Goal: Task Accomplishment & Management: Complete application form

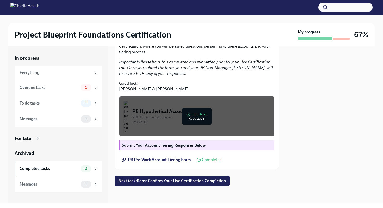
scroll to position [146, 0]
click at [184, 181] on span "Next task : Reps: Confirm Your Live Certification Completion" at bounding box center [172, 180] width 108 height 5
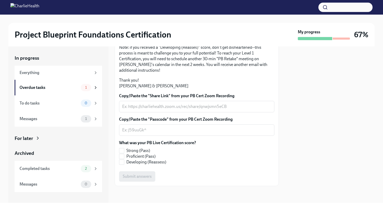
scroll to position [125, 0]
click at [178, 108] on textarea "Copy/Paste the "Share Link" from your PB Cert Zoom Recording" at bounding box center [196, 106] width 149 height 6
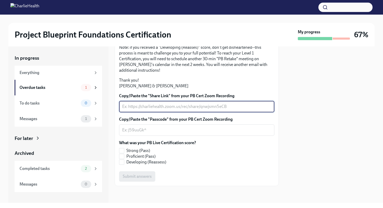
click at [175, 89] on p "Thank you! [PERSON_NAME] & [PERSON_NAME]" at bounding box center [196, 82] width 155 height 11
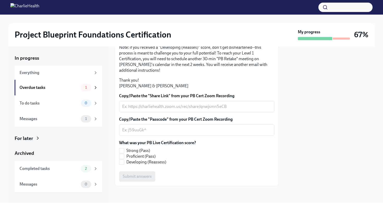
scroll to position [128, 0]
click at [177, 111] on div "x ​" at bounding box center [196, 106] width 155 height 11
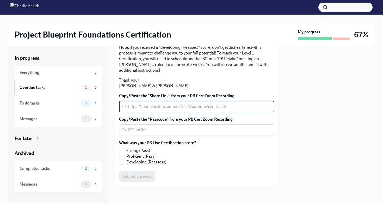
paste textarea "[URL][DOMAIN_NAME] Passcode: q9*B6b$."
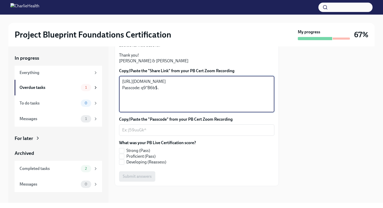
paste textarea "[URL][DOMAIN_NAME] Passcode: q9*B6b$."
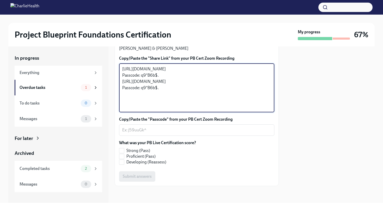
drag, startPoint x: 167, startPoint y: 126, endPoint x: 117, endPoint y: 99, distance: 56.3
click at [117, 99] on div "Hi [PERSON_NAME]! Thank you for completing your scheduled Project Blueprint Liv…" at bounding box center [197, 69] width 164 height 234
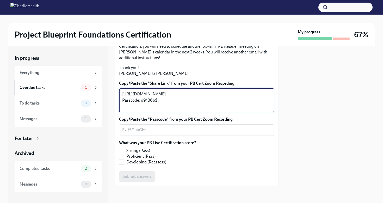
drag, startPoint x: 161, startPoint y: 121, endPoint x: 141, endPoint y: 121, distance: 19.8
click at [141, 110] on textarea "[URL][DOMAIN_NAME] Passcode: q9*B6b$." at bounding box center [196, 100] width 149 height 19
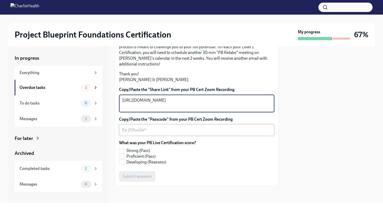
type textarea "[URL][DOMAIN_NAME]"
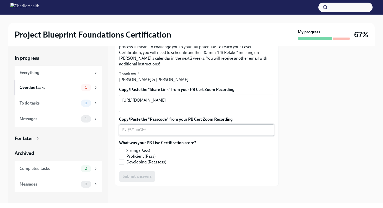
click at [151, 132] on div "x ​" at bounding box center [196, 129] width 155 height 11
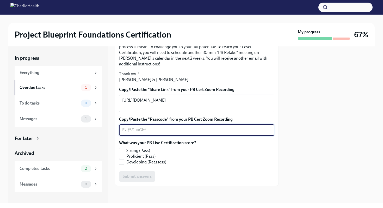
paste textarea "q9*B6b$."
type textarea "q9*B6b$."
click at [145, 153] on span "Strong (Pass)" at bounding box center [138, 151] width 24 height 6
click at [124, 153] on input "Strong (Pass)" at bounding box center [121, 150] width 5 height 5
checkbox input "true"
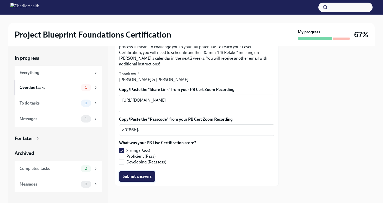
click at [144, 179] on span "Submit answers" at bounding box center [137, 176] width 29 height 5
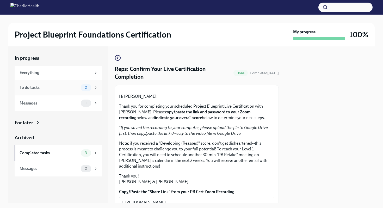
click at [67, 89] on div "To do tasks" at bounding box center [49, 88] width 59 height 6
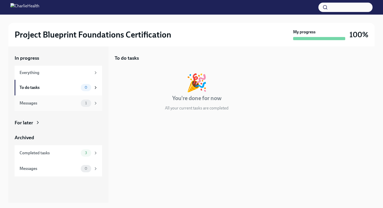
click at [72, 101] on div "Messages" at bounding box center [49, 103] width 59 height 6
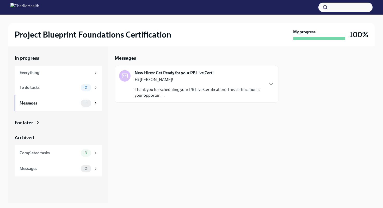
click at [178, 95] on p "Thank you for scheduling your PB Live Certification! This certification is your…" at bounding box center [199, 92] width 129 height 11
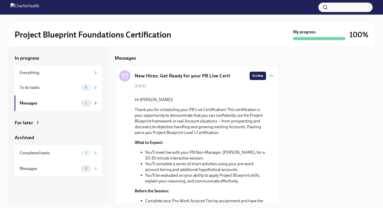
click at [88, 127] on div "In progress Everything To do tasks 0 Messages 1 For later Archived Completed ta…" at bounding box center [58, 116] width 87 height 122
click at [117, 36] on h2 "Project Blueprint Foundations Certification" at bounding box center [93, 34] width 156 height 10
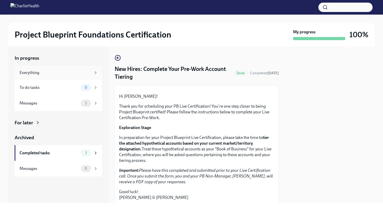
scroll to position [129, 0]
